Goal: Information Seeking & Learning: Learn about a topic

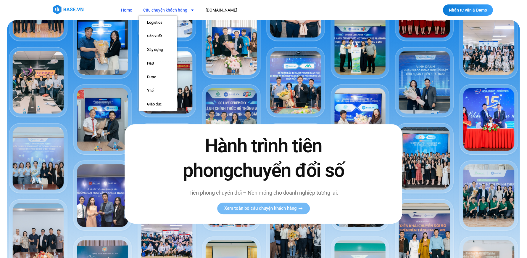
click at [171, 12] on link "Câu chuyện khách hàng" at bounding box center [169, 10] width 60 height 11
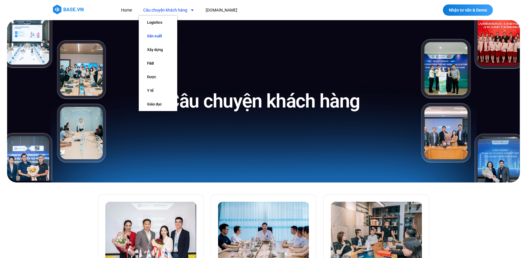
click at [166, 35] on link "Sản xuất" at bounding box center [158, 36] width 38 height 14
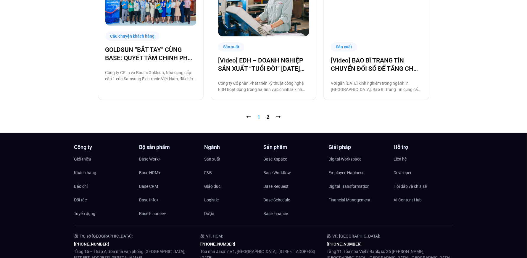
scroll to position [674, 0]
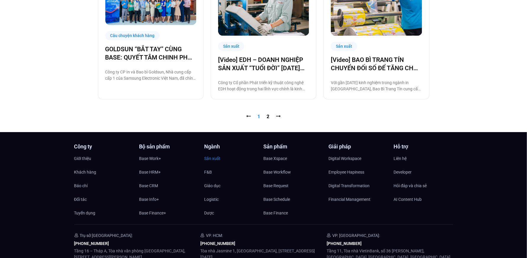
click at [209, 158] on span "Sản xuất" at bounding box center [213, 158] width 16 height 9
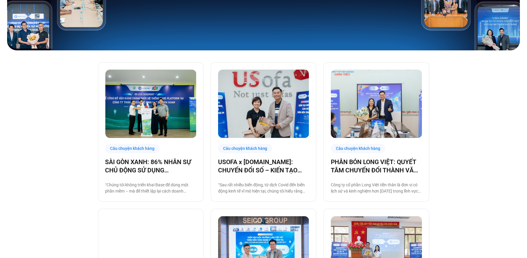
scroll to position [160, 0]
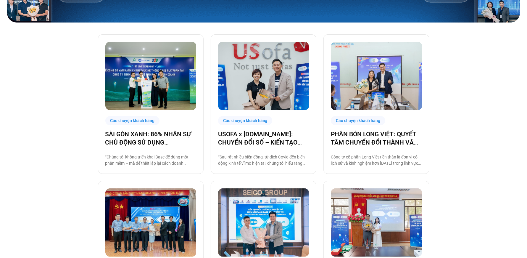
click at [257, 74] on img at bounding box center [263, 76] width 91 height 68
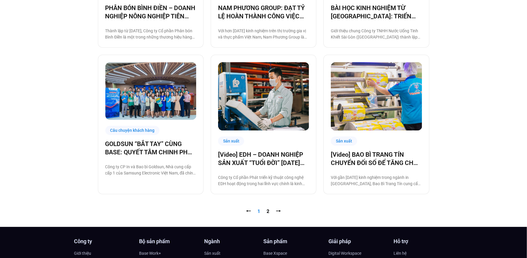
scroll to position [592, 0]
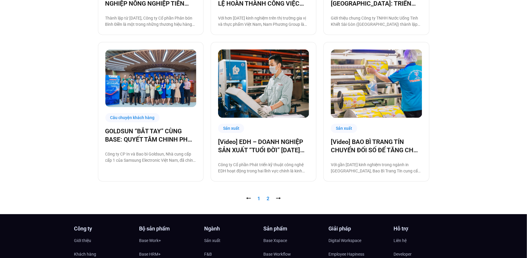
click at [268, 198] on link "Trang 2" at bounding box center [268, 199] width 3 height 6
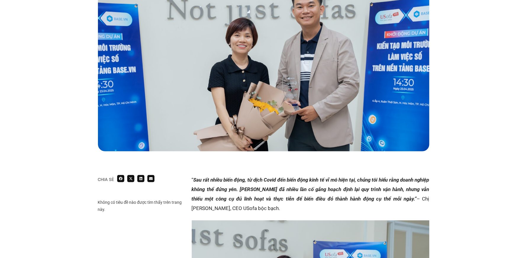
scroll to position [229, 0]
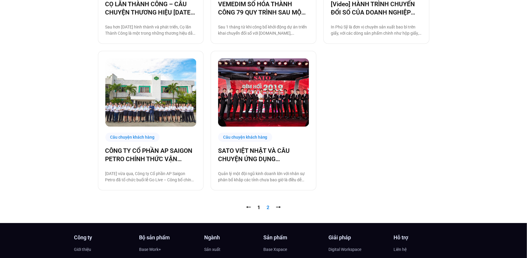
scroll to position [569, 0]
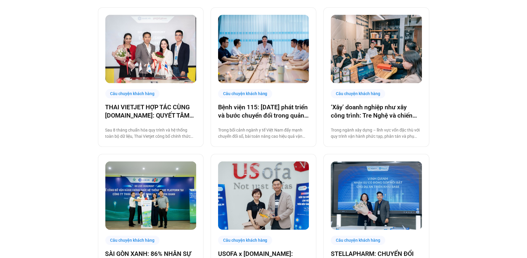
scroll to position [187, 0]
click at [399, 113] on link "‘Xây’ doanh nghiệp như xây công trình: Tre Nghệ và chiến lược chuyển đổi từ gốc" at bounding box center [376, 111] width 91 height 17
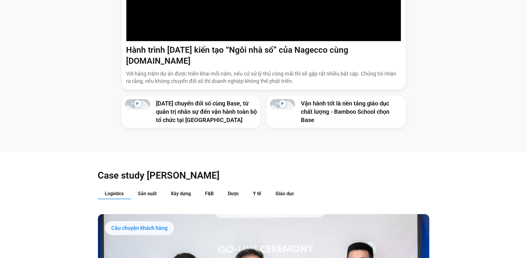
scroll to position [532, 0]
